Goal: Task Accomplishment & Management: Manage account settings

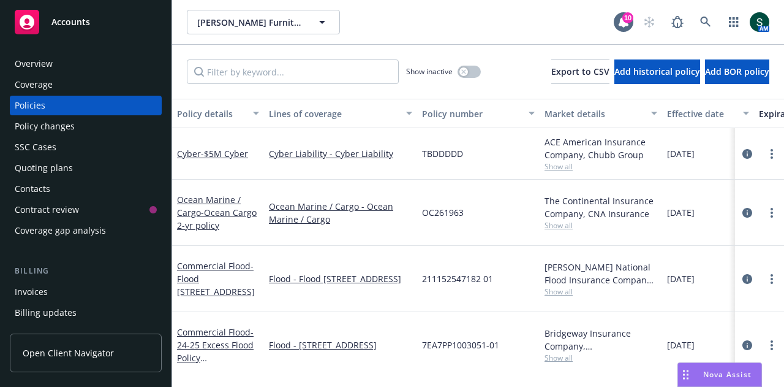
click at [93, 23] on div "Accounts" at bounding box center [86, 22] width 142 height 25
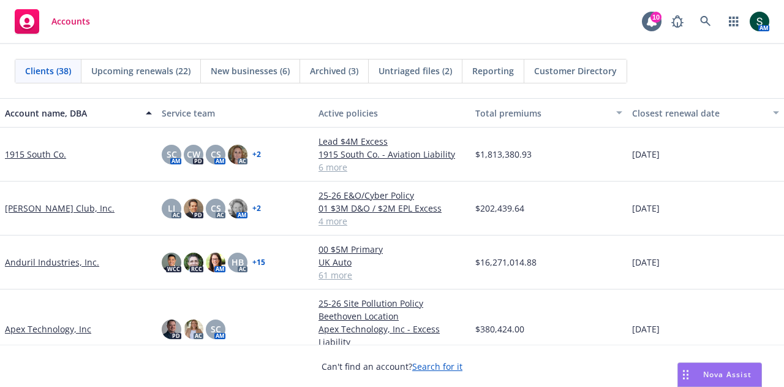
click at [80, 28] on div "Accounts" at bounding box center [52, 21] width 75 height 25
click at [706, 20] on icon at bounding box center [705, 21] width 11 height 11
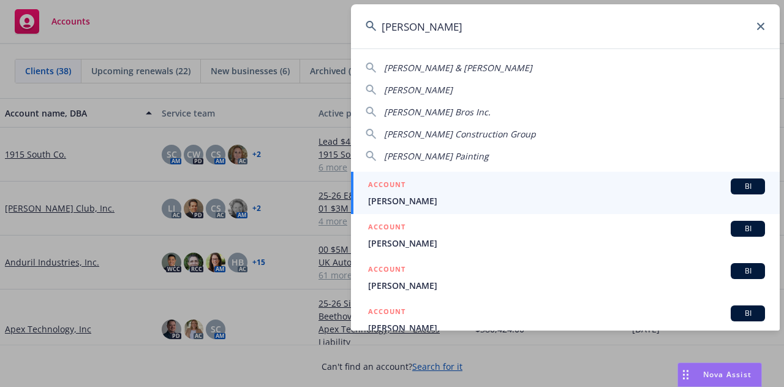
type input "[PERSON_NAME]"
click at [428, 200] on span "[PERSON_NAME]" at bounding box center [566, 200] width 397 height 13
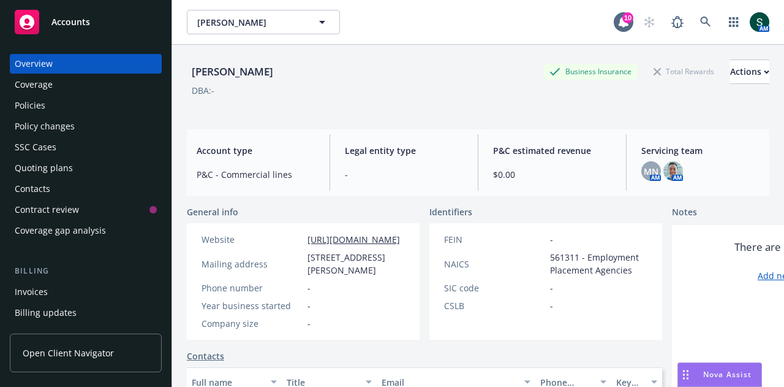
click at [36, 106] on div "Policies" at bounding box center [30, 106] width 31 height 20
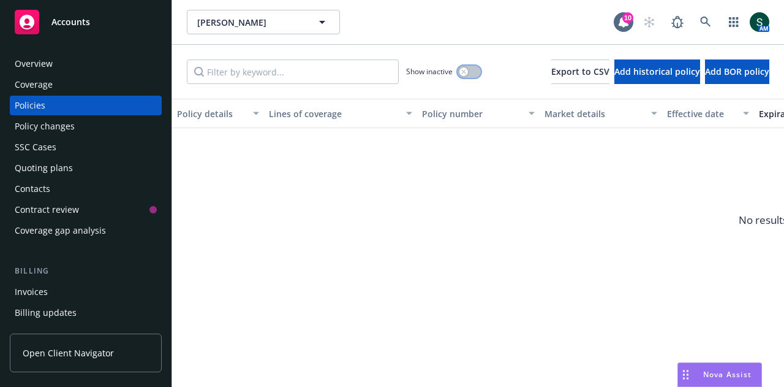
click at [461, 72] on icon "button" at bounding box center [463, 71] width 5 height 5
click at [615, 70] on button "Add historical policy" at bounding box center [658, 71] width 86 height 25
select select "other"
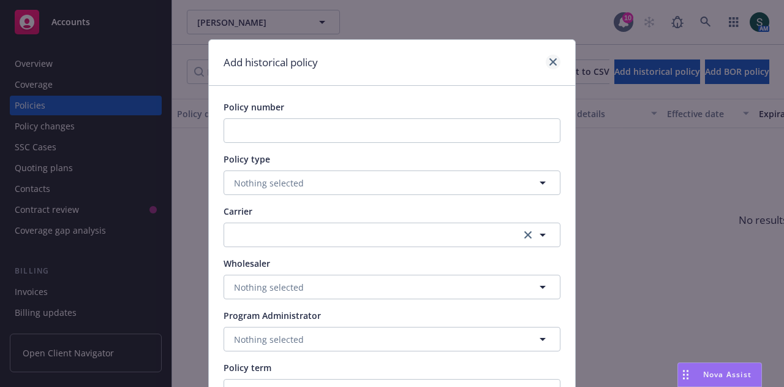
click at [556, 59] on div at bounding box center [551, 63] width 20 height 16
click at [550, 62] on icon "close" at bounding box center [553, 61] width 7 height 7
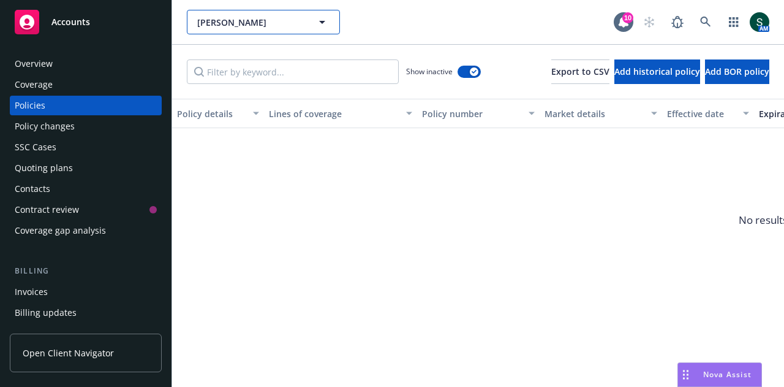
click at [239, 23] on span "[PERSON_NAME]" at bounding box center [250, 22] width 106 height 13
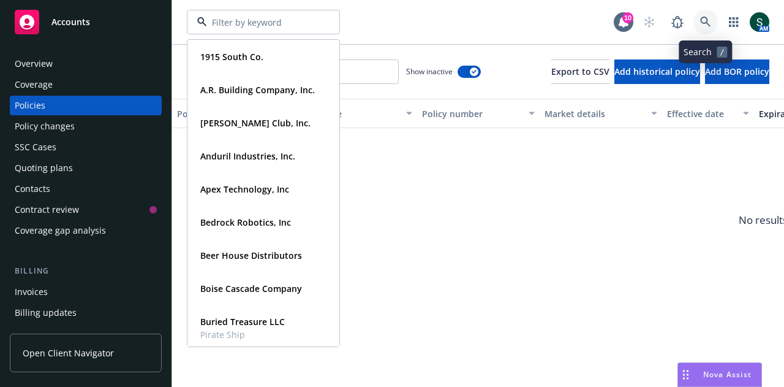
click at [705, 23] on icon at bounding box center [705, 22] width 11 height 11
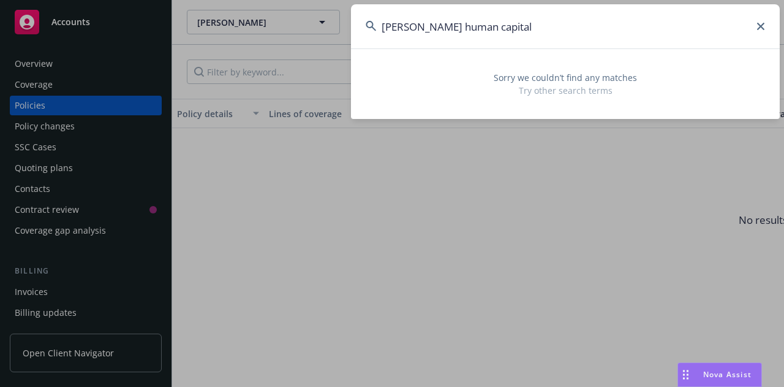
click at [762, 34] on input "[PERSON_NAME] human capital" at bounding box center [565, 26] width 429 height 44
click at [756, 26] on input "[PERSON_NAME] human capital" at bounding box center [565, 26] width 429 height 44
type input "[PERSON_NAME] human capital"
click at [762, 28] on icon at bounding box center [760, 26] width 7 height 7
